Goal: Task Accomplishment & Management: Manage account settings

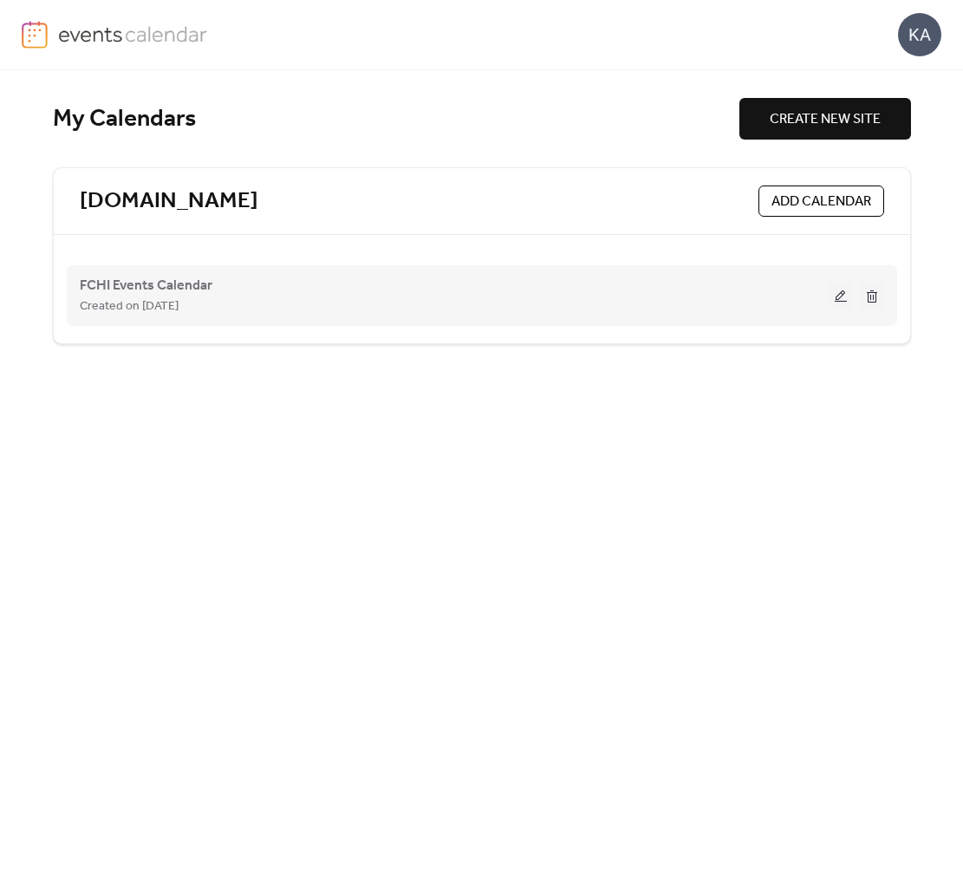
click at [840, 297] on button at bounding box center [841, 296] width 24 height 26
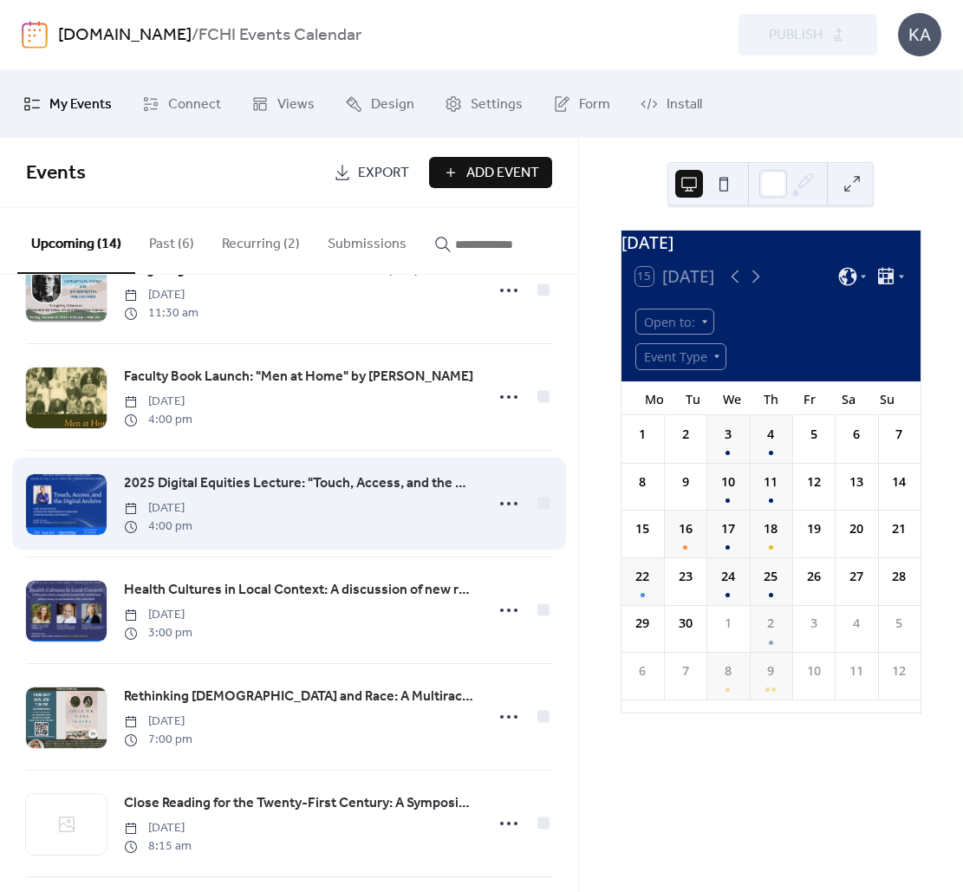
scroll to position [430, 0]
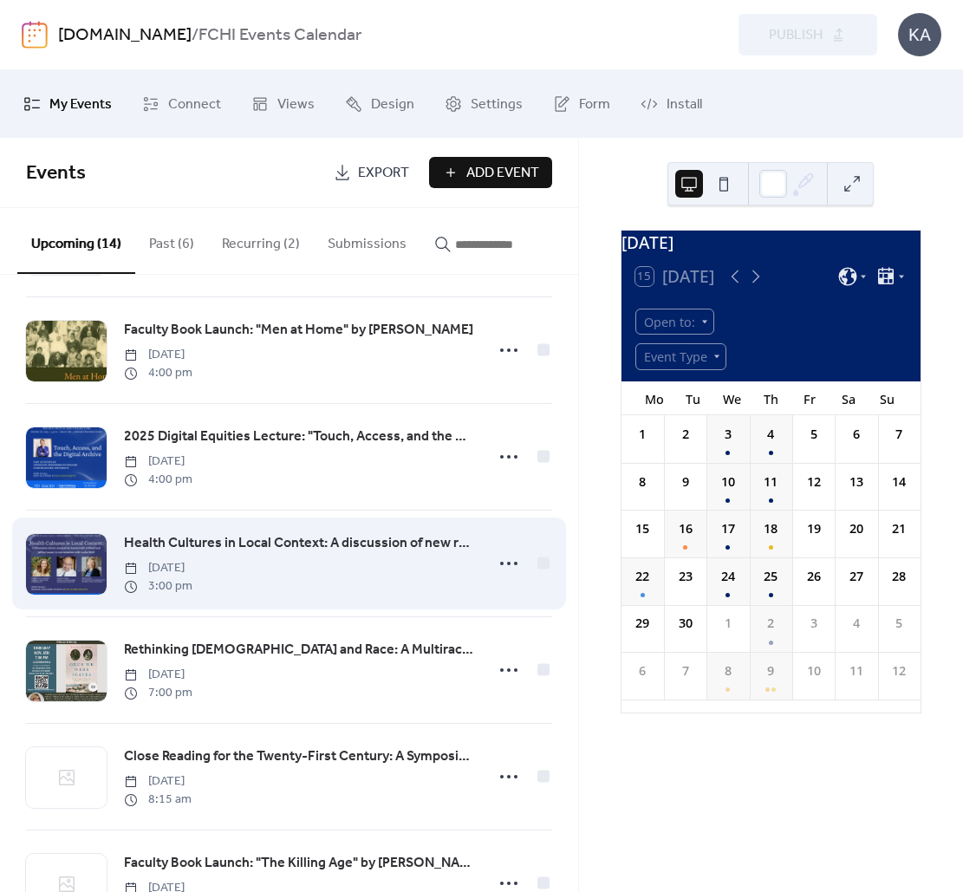
click at [376, 547] on span "Health Cultures in Local Context: A discussion of new research by [PERSON_NAME]…" at bounding box center [298, 543] width 349 height 21
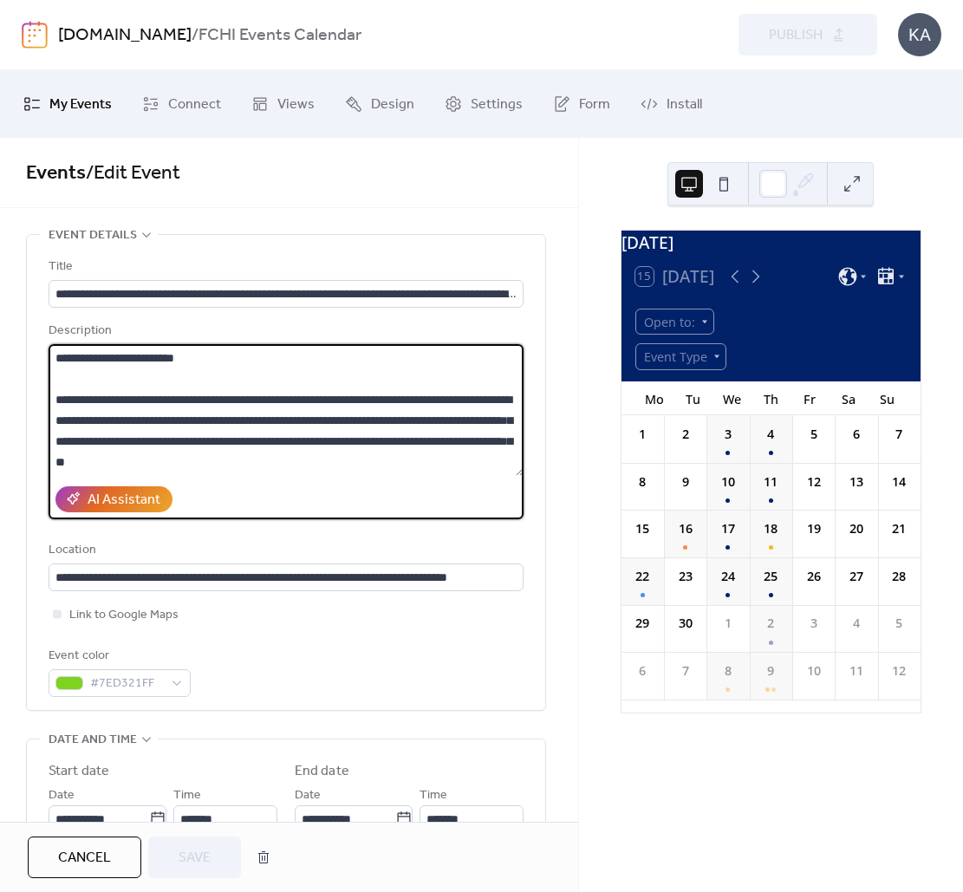
scroll to position [333, 0]
drag, startPoint x: 55, startPoint y: 355, endPoint x: 481, endPoint y: 463, distance: 439.9
click at [481, 463] on textarea at bounding box center [286, 410] width 475 height 132
